Goal: Information Seeking & Learning: Learn about a topic

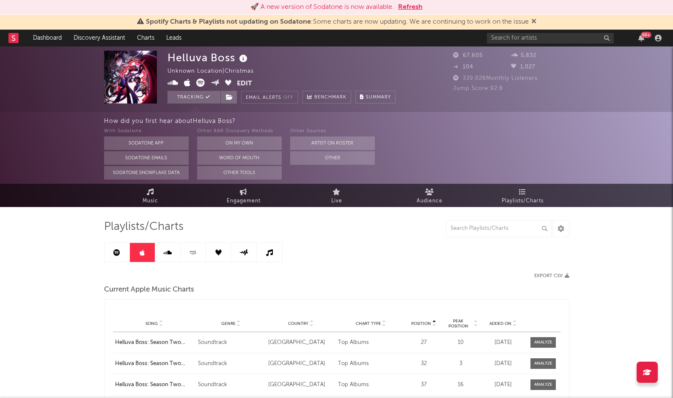
click at [14, 36] on icon at bounding box center [13, 37] width 3 height 5
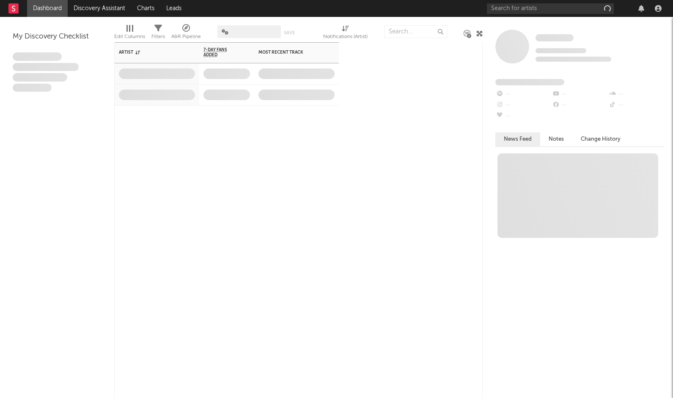
click at [331, 145] on div "Artist Notifications 7-Day Fans Added WoW % Change Most Recent Track Popularity…" at bounding box center [477, 171] width 725 height 258
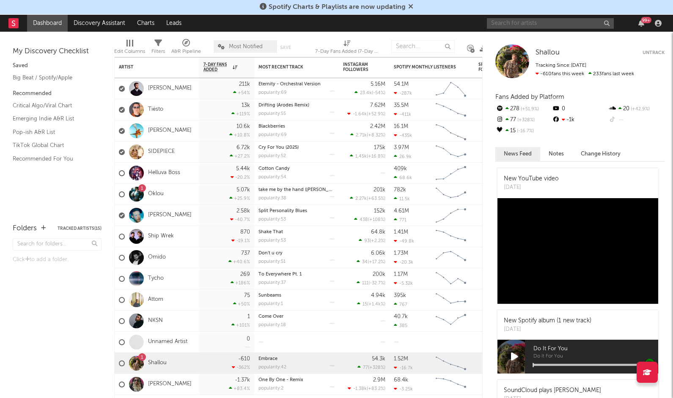
click at [529, 23] on input "text" at bounding box center [550, 23] width 127 height 11
type input "hazbin hotel"
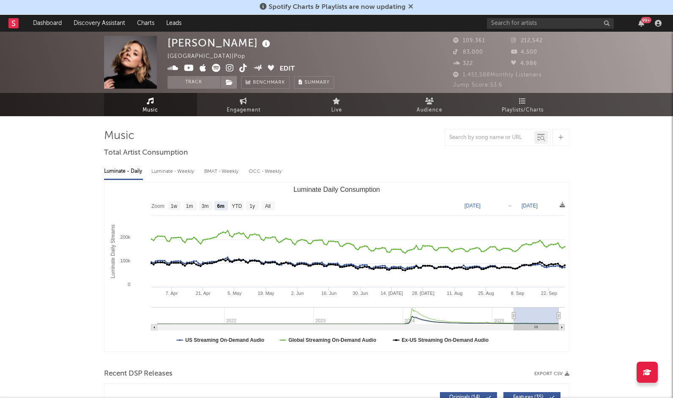
select select "6m"
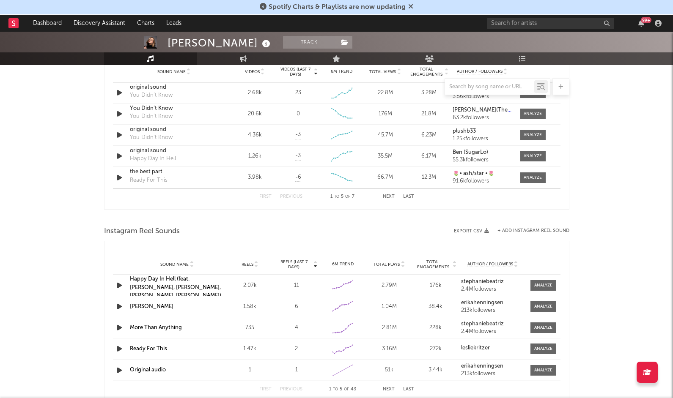
scroll to position [655, 0]
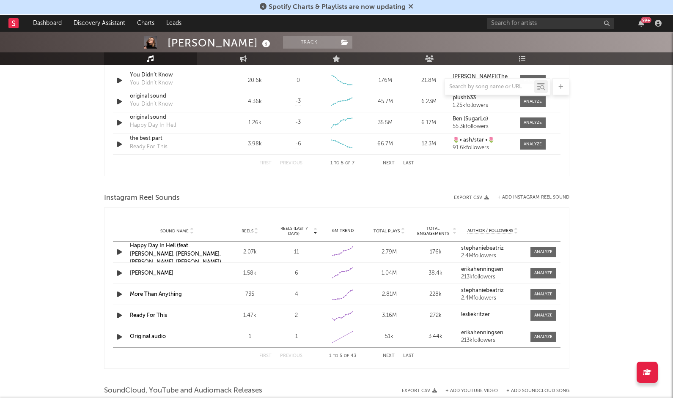
click at [391, 165] on button "Next" at bounding box center [389, 163] width 12 height 5
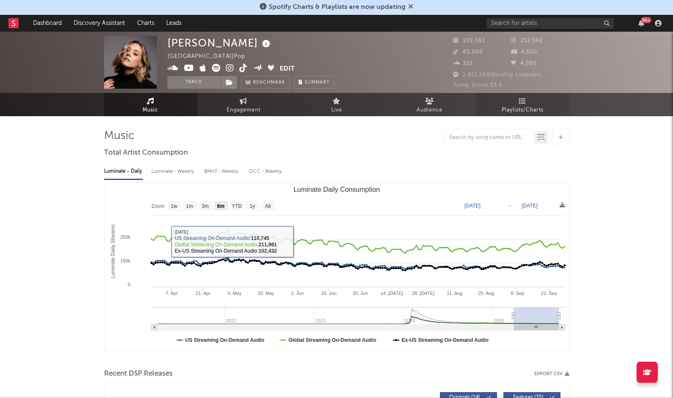
scroll to position [0, 0]
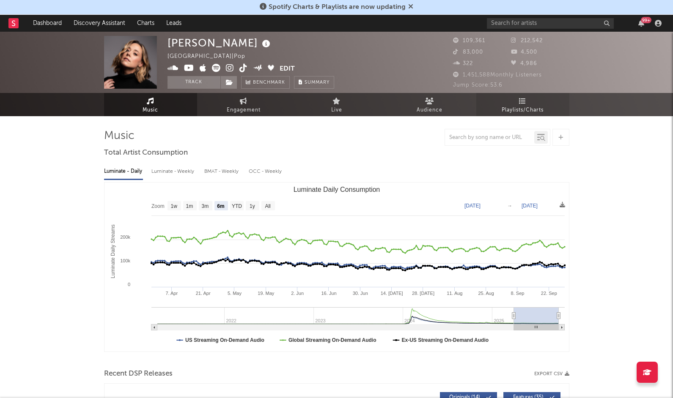
click at [523, 99] on icon at bounding box center [522, 101] width 7 height 7
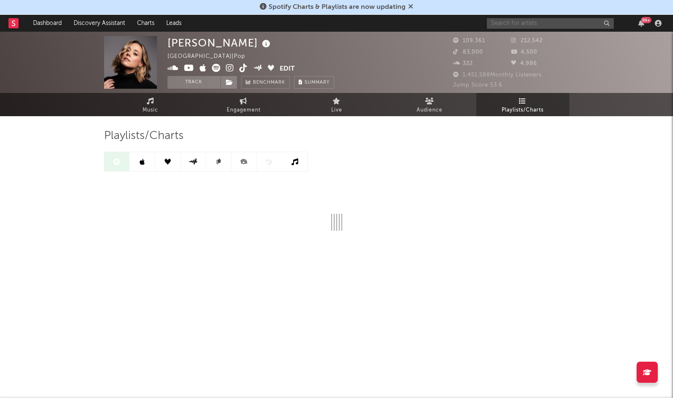
click at [525, 19] on input "text" at bounding box center [550, 23] width 127 height 11
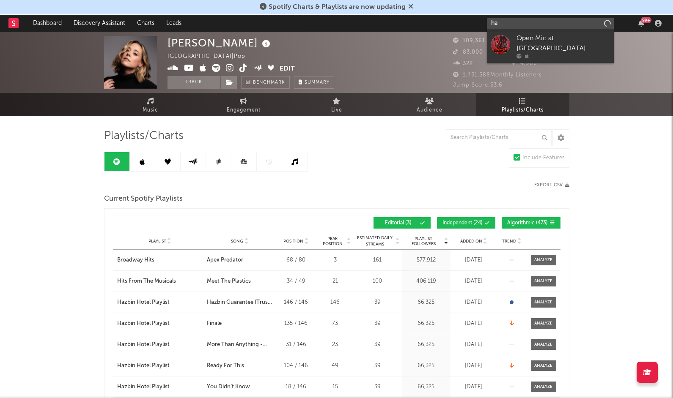
type input "h"
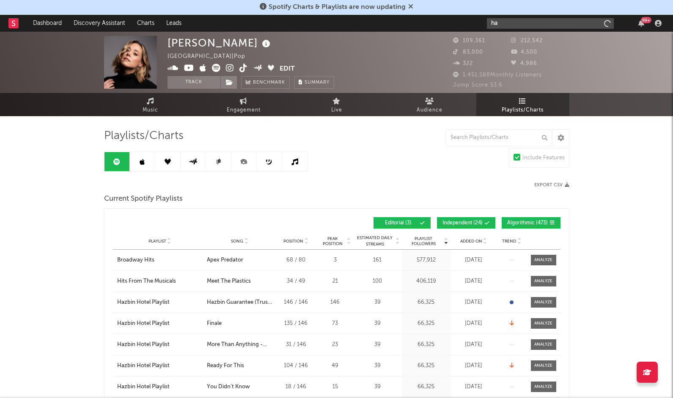
type input "h"
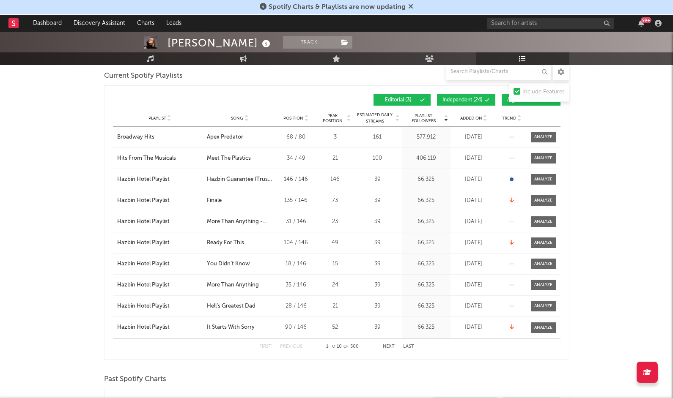
scroll to position [126, 0]
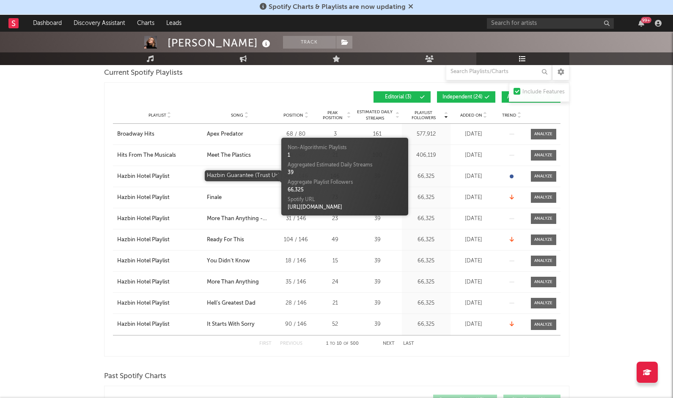
click at [236, 176] on div "Hazbin Guarantee (Trust Us)" at bounding box center [240, 176] width 66 height 8
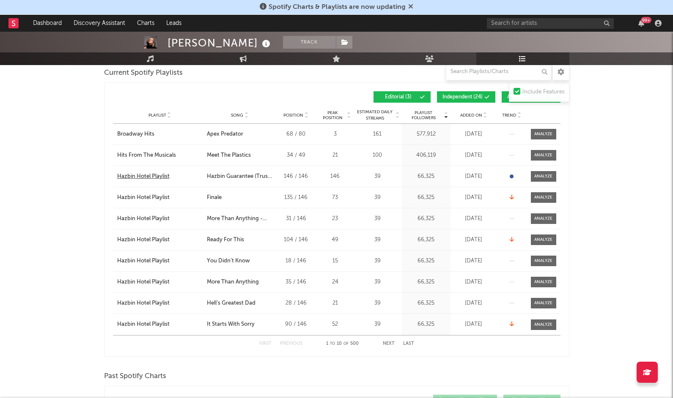
click at [145, 177] on div "Hazbin Hotel Playlist" at bounding box center [143, 176] width 52 height 8
click at [142, 172] on div "Hazbin Hotel Playlist" at bounding box center [143, 176] width 52 height 8
